Goal: Navigation & Orientation: Find specific page/section

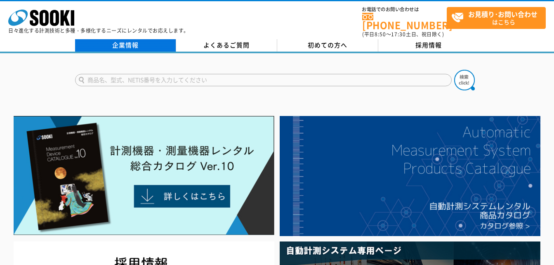
click at [126, 41] on link "企業情報" at bounding box center [125, 45] width 101 height 12
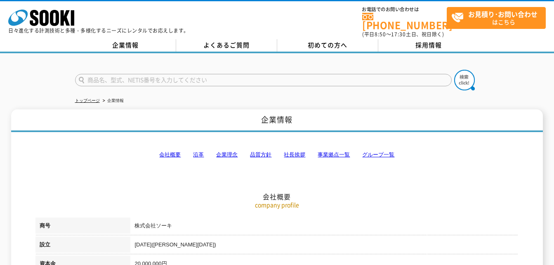
click at [330, 151] on link "事業拠点一覧" at bounding box center [333, 154] width 32 height 6
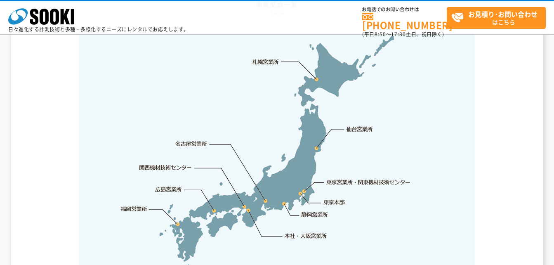
scroll to position [1738, 0]
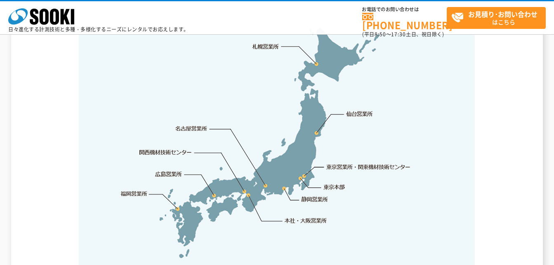
click at [330, 183] on link "東京本部" at bounding box center [334, 187] width 21 height 8
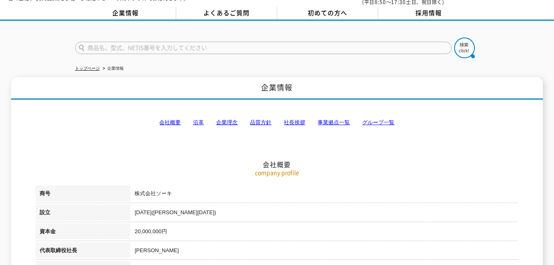
scroll to position [0, 0]
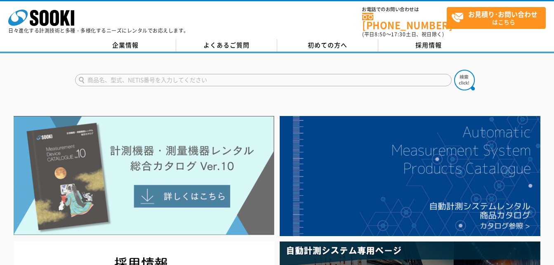
click at [172, 193] on img at bounding box center [144, 176] width 261 height 120
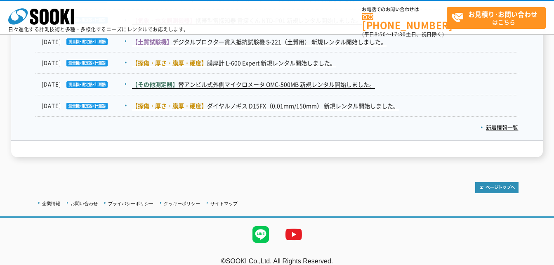
scroll to position [1462, 0]
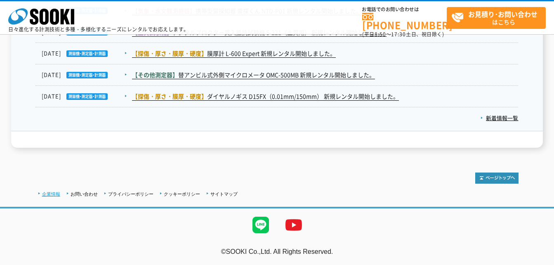
click at [54, 192] on link "企業情報" at bounding box center [51, 193] width 18 height 5
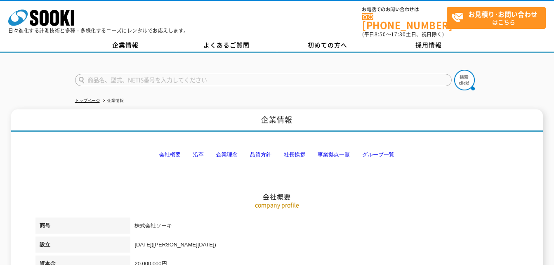
click at [199, 151] on link "沿革" at bounding box center [198, 154] width 11 height 6
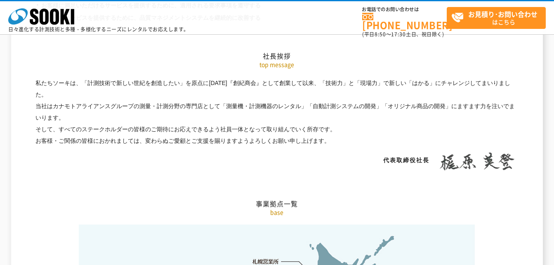
scroll to position [1540, 0]
